Goal: Information Seeking & Learning: Learn about a topic

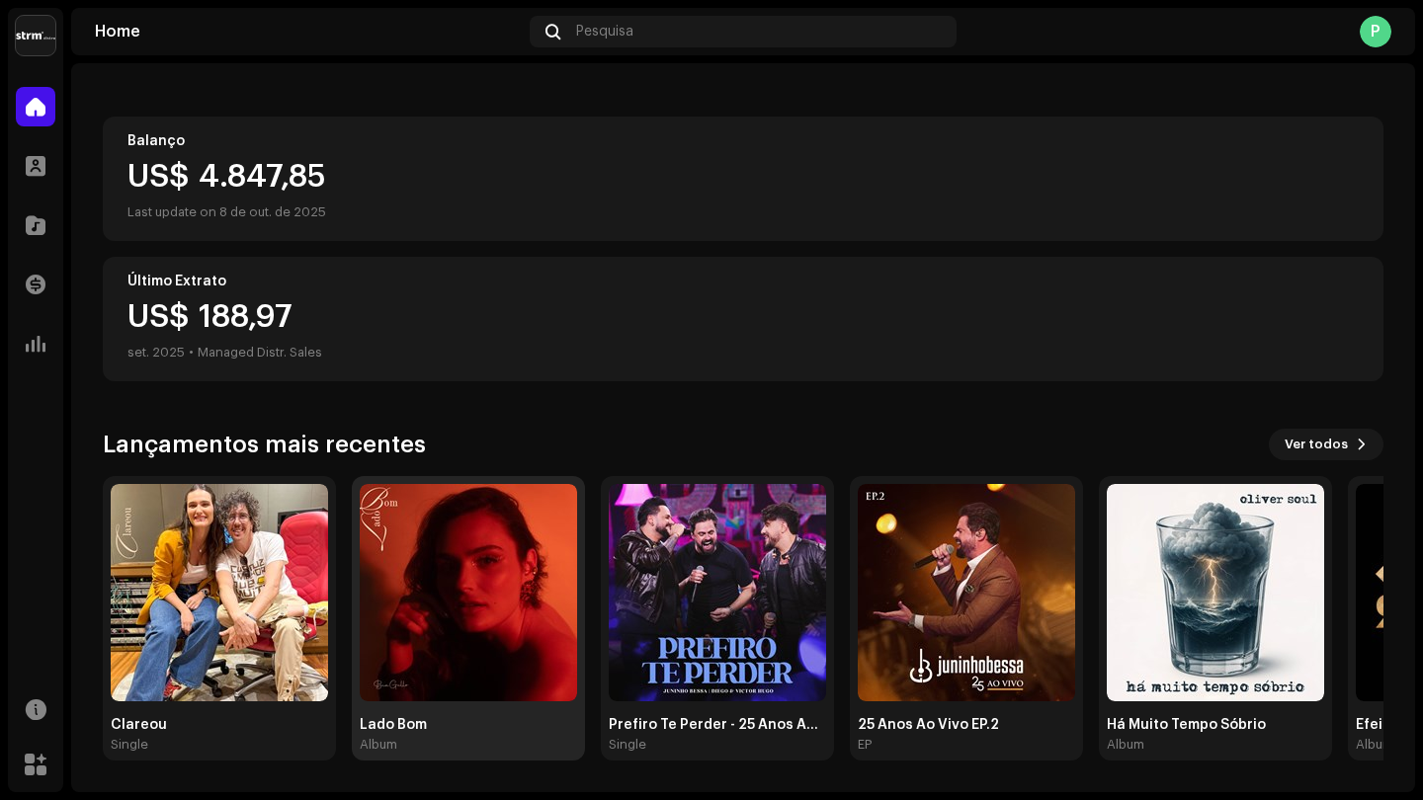
scroll to position [176, 0]
click at [40, 228] on span at bounding box center [36, 225] width 20 height 16
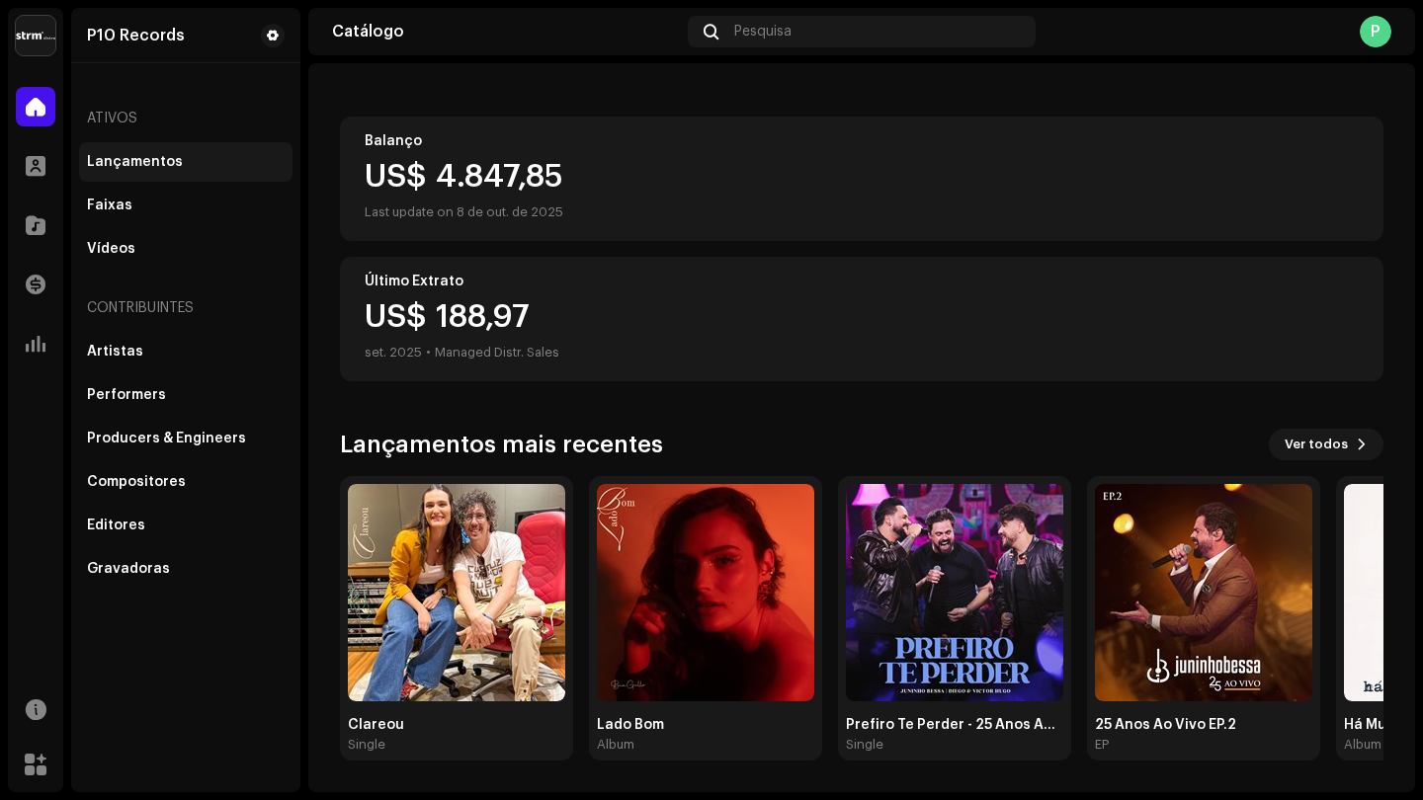
click at [173, 160] on div "Lançamentos" at bounding box center [135, 162] width 96 height 16
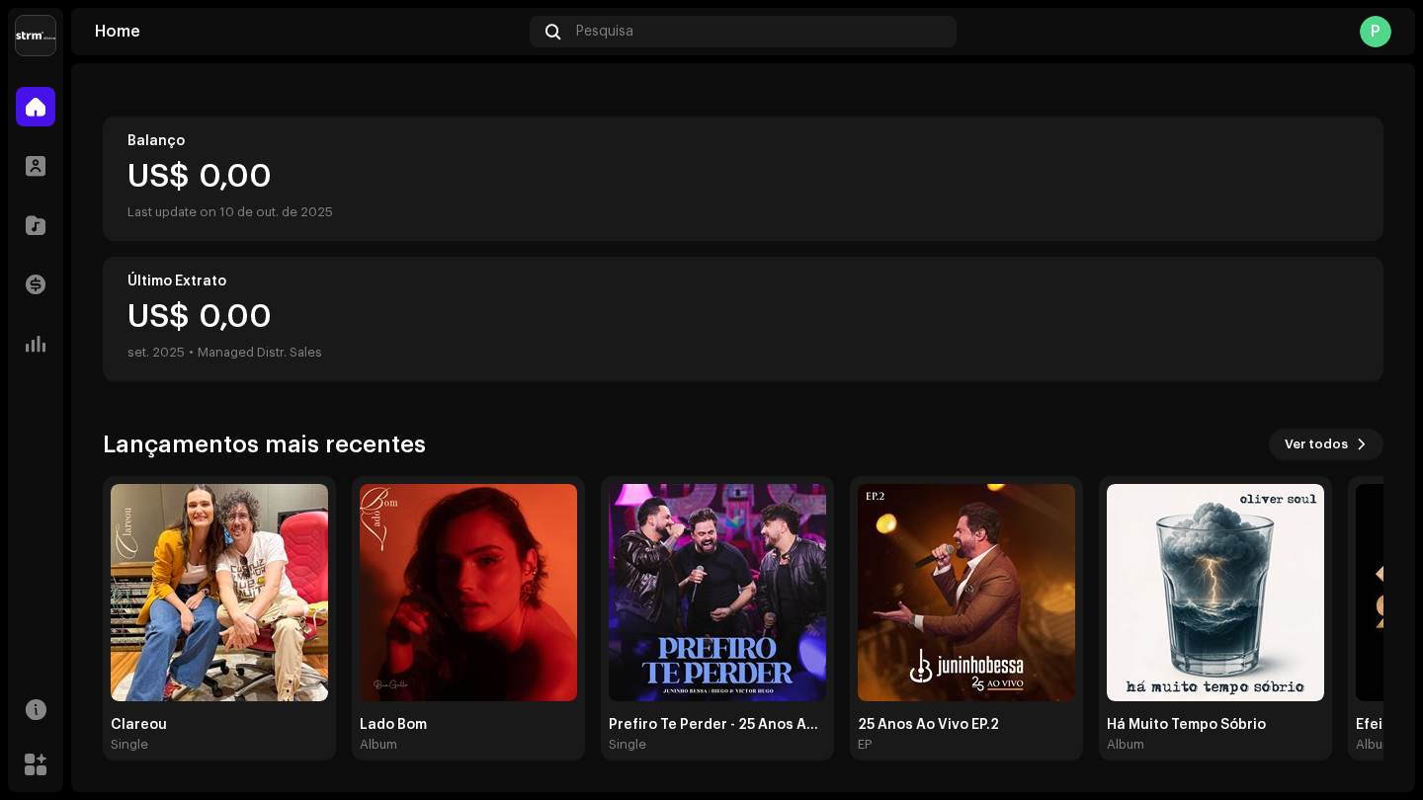
scroll to position [176, 0]
click at [39, 230] on span at bounding box center [36, 225] width 20 height 16
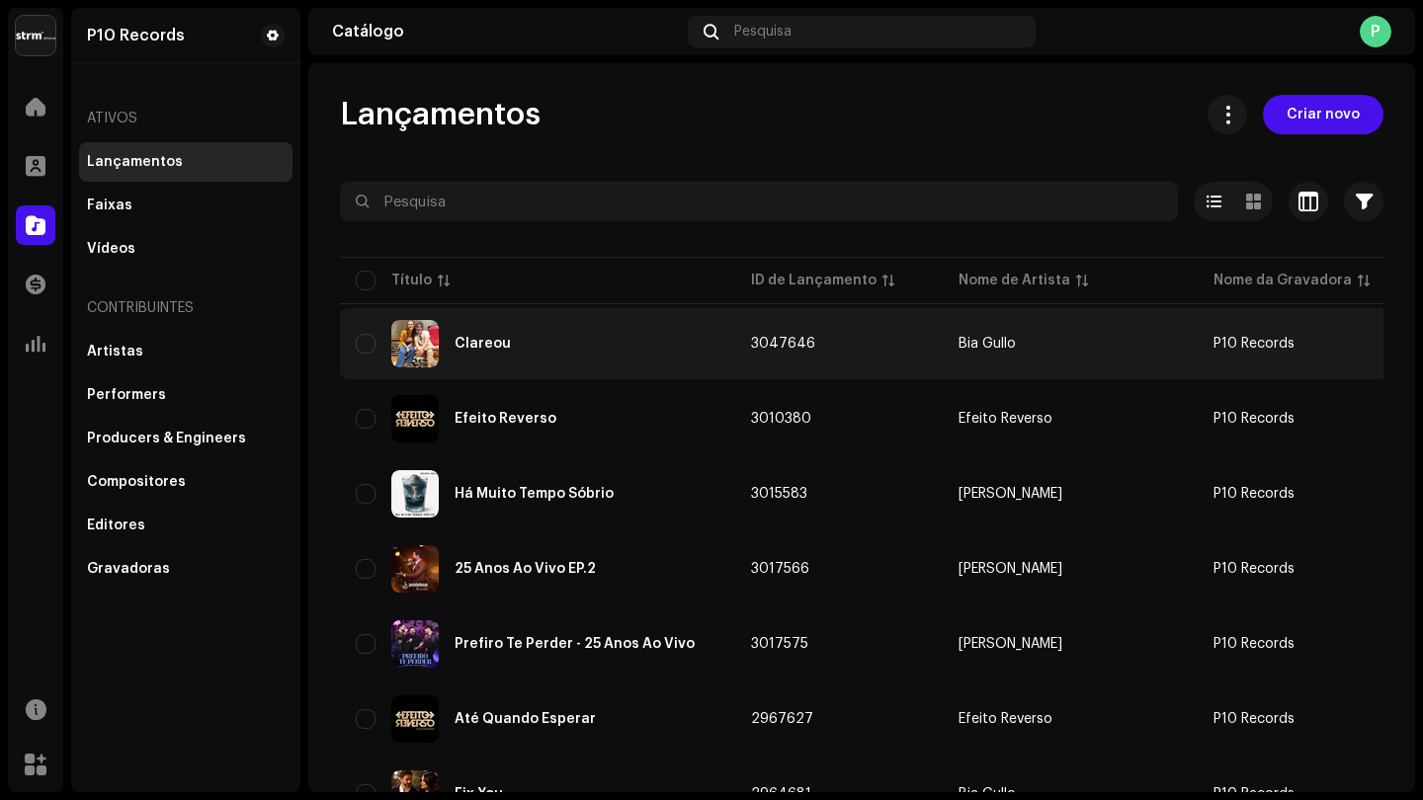
click at [489, 346] on div "Clareou" at bounding box center [482, 344] width 56 height 14
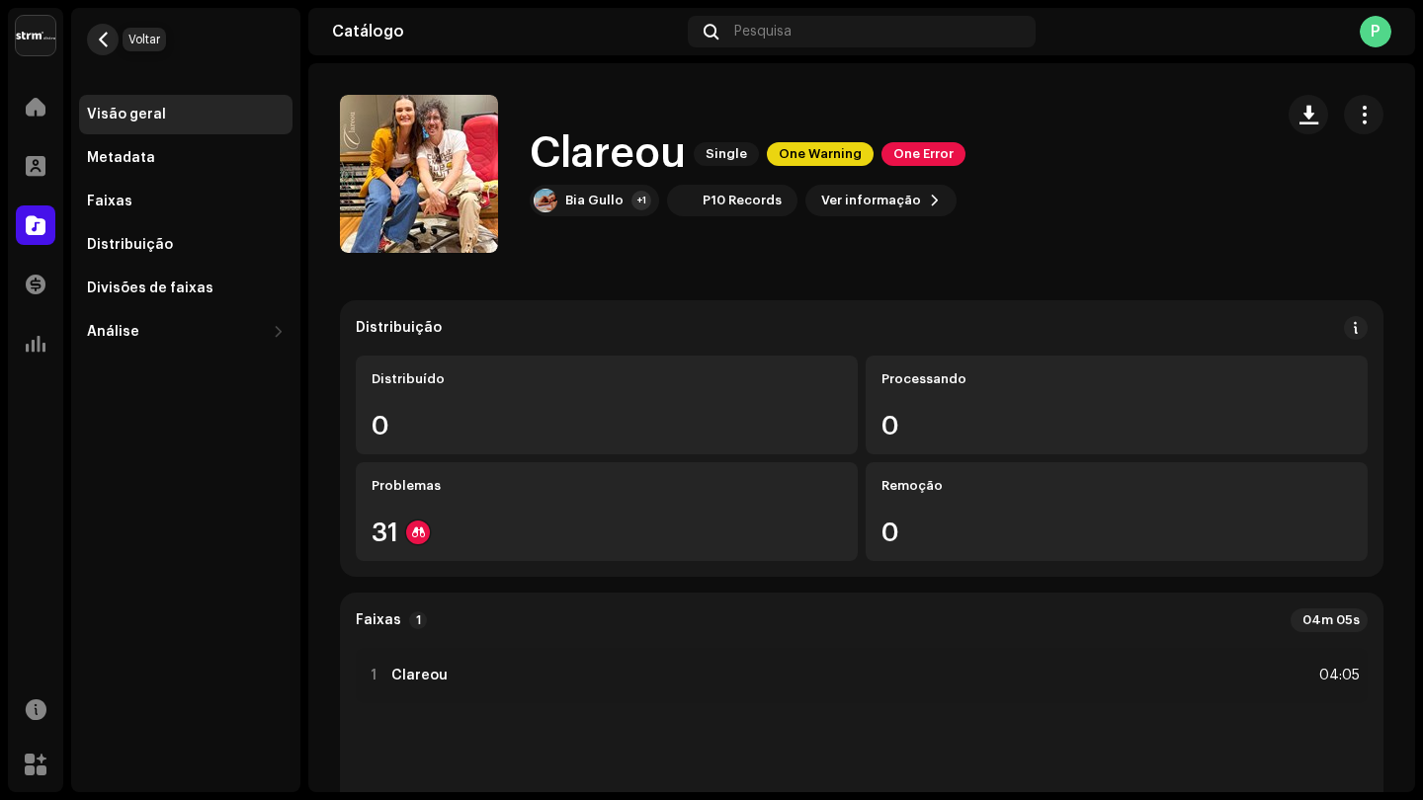
click at [107, 41] on span "button" at bounding box center [103, 40] width 15 height 16
